Goal: Task Accomplishment & Management: Manage account settings

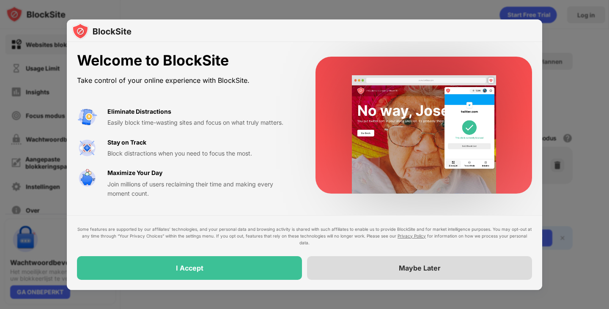
click at [418, 277] on div "Maybe Later" at bounding box center [419, 268] width 225 height 24
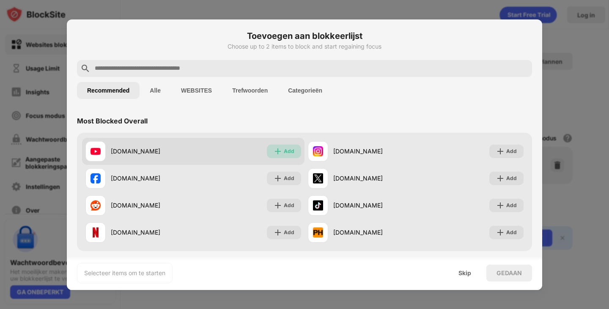
click at [276, 155] on img at bounding box center [278, 151] width 8 height 8
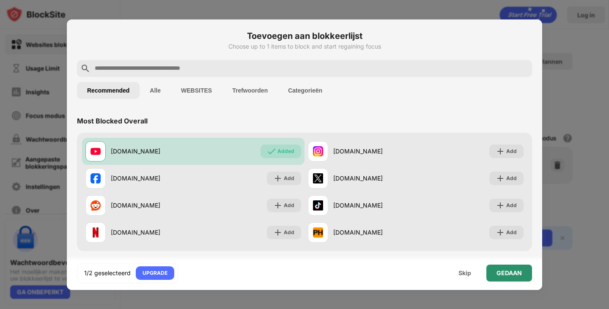
click at [516, 276] on div "GEDAAN" at bounding box center [509, 273] width 25 height 7
